Goal: Navigation & Orientation: Find specific page/section

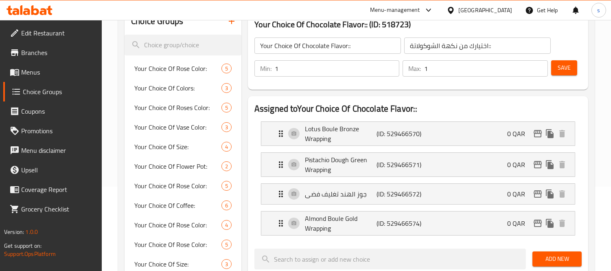
scroll to position [84, 0]
click at [500, 11] on div "Qatar" at bounding box center [486, 10] width 54 height 9
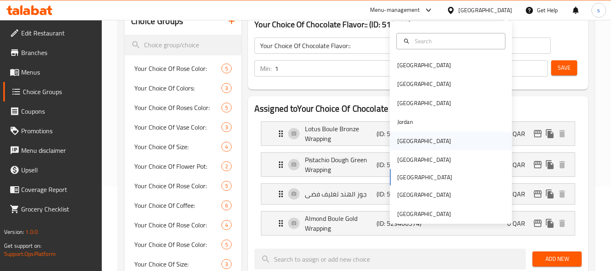
click at [402, 143] on div "Kuwait" at bounding box center [424, 140] width 54 height 9
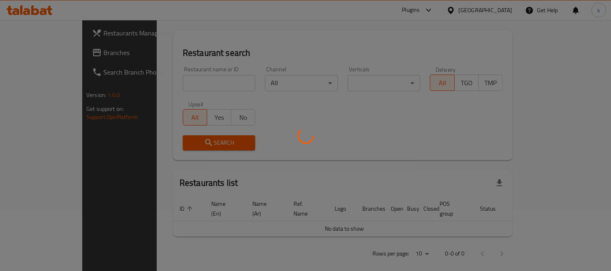
scroll to position [84, 0]
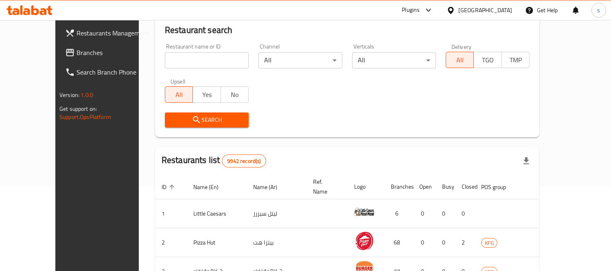
click at [77, 53] on span "Branches" at bounding box center [114, 53] width 75 height 10
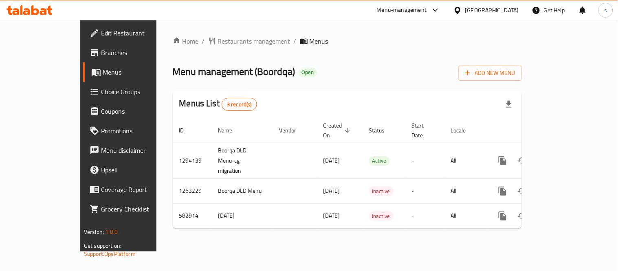
click at [522, 9] on div "Kuwait" at bounding box center [486, 10] width 79 height 20
click at [509, 8] on div "Kuwait" at bounding box center [492, 10] width 54 height 9
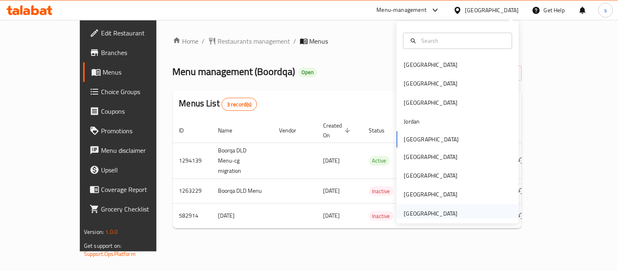
click at [428, 213] on div "[GEOGRAPHIC_DATA]" at bounding box center [431, 213] width 54 height 9
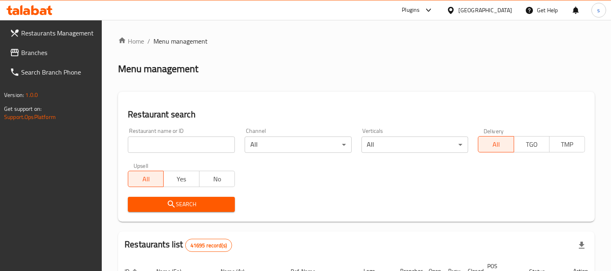
click at [51, 56] on span "Branches" at bounding box center [58, 53] width 75 height 10
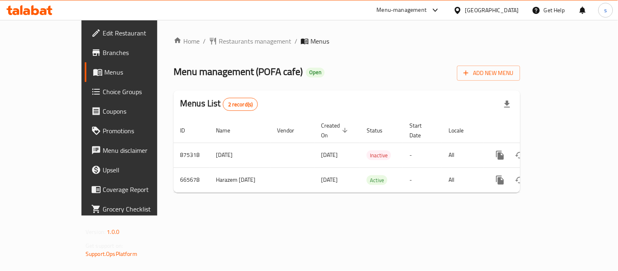
click at [437, 11] on icon at bounding box center [434, 10] width 5 height 3
click at [386, 93] on div "Restaurant-Management" at bounding box center [359, 90] width 64 height 9
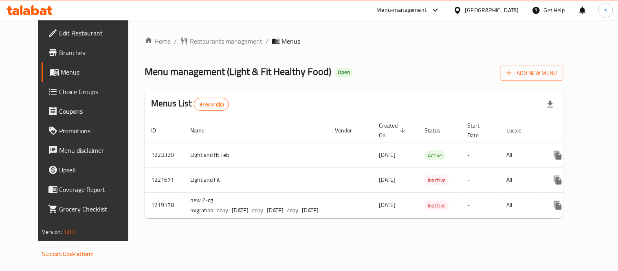
click at [471, 7] on div "[GEOGRAPHIC_DATA]" at bounding box center [492, 10] width 54 height 9
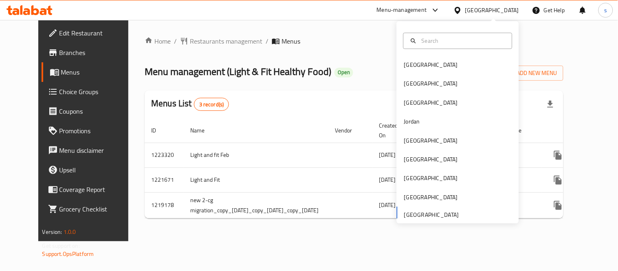
click at [426, 11] on div "Menu-management" at bounding box center [402, 10] width 50 height 10
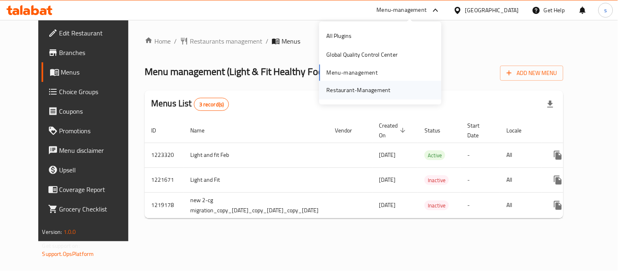
click at [360, 93] on div "Restaurant-Management" at bounding box center [359, 90] width 64 height 9
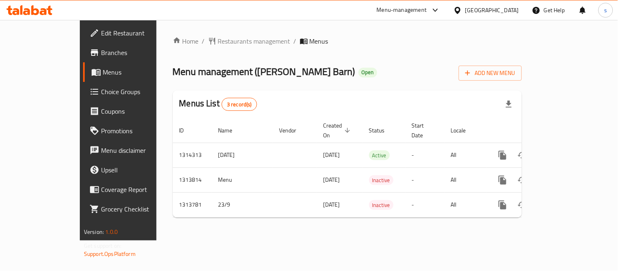
click at [472, 11] on div "[GEOGRAPHIC_DATA]" at bounding box center [492, 10] width 54 height 9
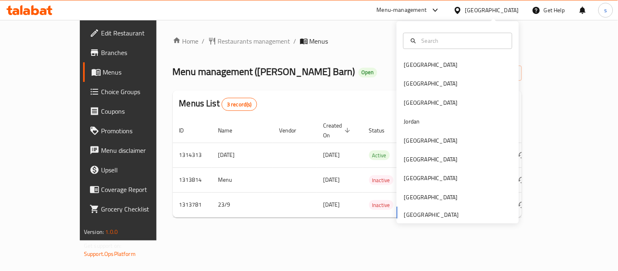
click at [425, 216] on div "Bahrain Egypt Iraq Jordan Kuwait Oman Qatar Saudi Arabia United Arab Emirates" at bounding box center [458, 138] width 122 height 167
click at [395, 14] on div "Menu-management" at bounding box center [402, 10] width 50 height 10
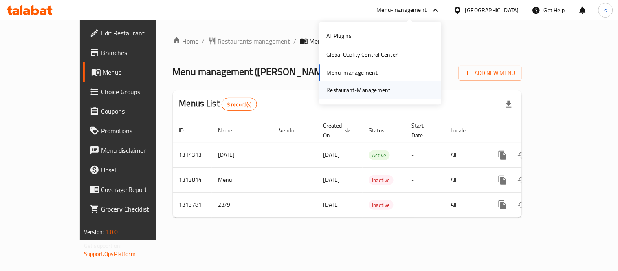
click at [365, 92] on div "Restaurant-Management" at bounding box center [359, 90] width 64 height 9
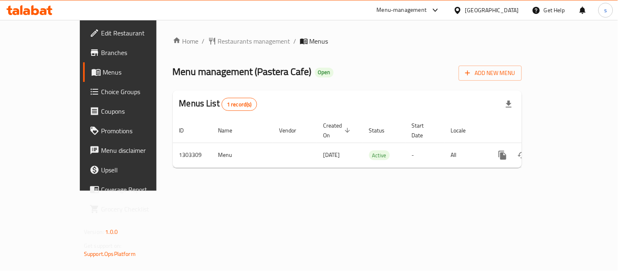
click at [472, 13] on div "United Arab Emirates" at bounding box center [492, 10] width 54 height 9
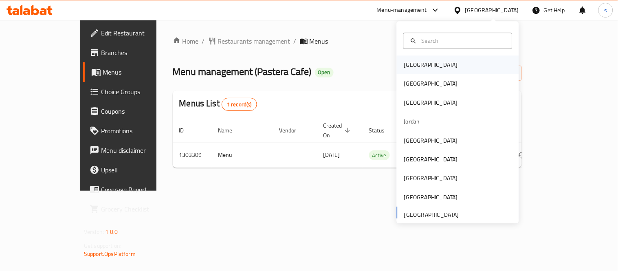
click at [412, 63] on div "[GEOGRAPHIC_DATA]" at bounding box center [431, 64] width 54 height 9
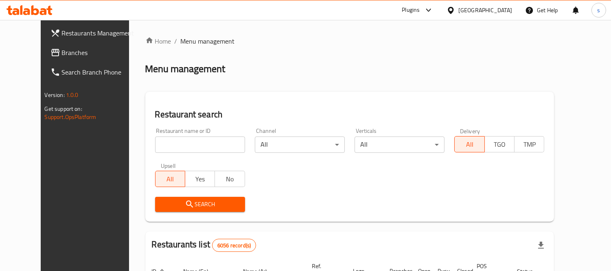
click at [62, 49] on span "Branches" at bounding box center [99, 53] width 75 height 10
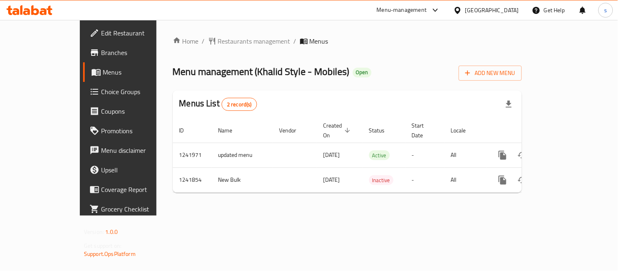
click at [447, 18] on div "Menu-management" at bounding box center [408, 10] width 77 height 20
click at [440, 9] on icon at bounding box center [435, 10] width 10 height 10
click at [406, 86] on div "Restaurant-Management" at bounding box center [392, 90] width 64 height 9
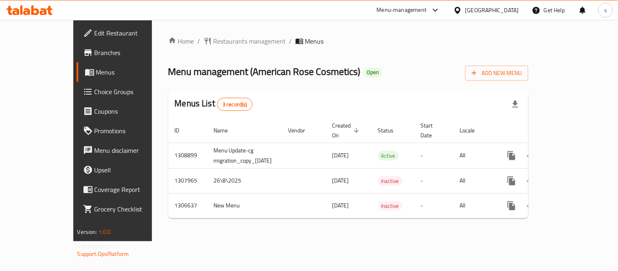
click at [465, 11] on div at bounding box center [459, 10] width 12 height 9
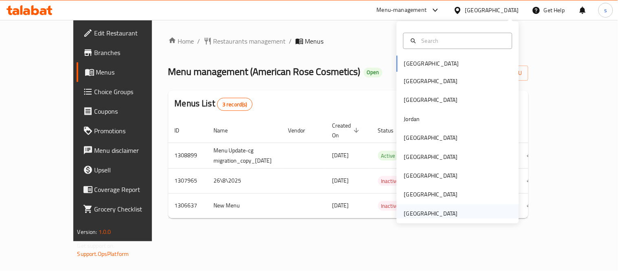
click at [441, 212] on div "[GEOGRAPHIC_DATA]" at bounding box center [431, 213] width 54 height 9
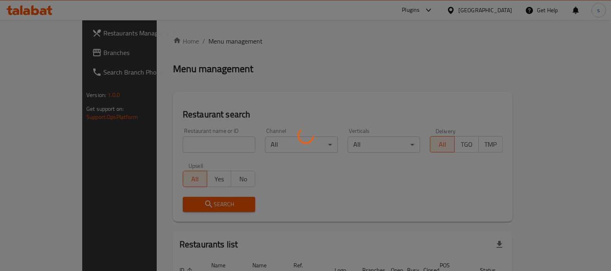
click at [37, 54] on div at bounding box center [305, 135] width 611 height 271
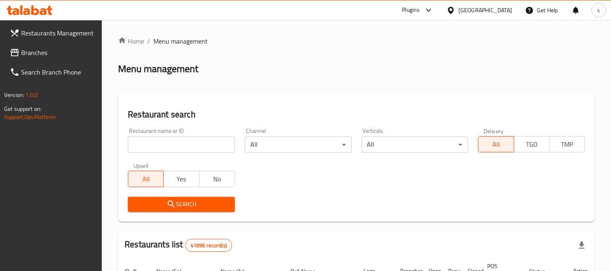
click at [37, 54] on span "Branches" at bounding box center [58, 53] width 75 height 10
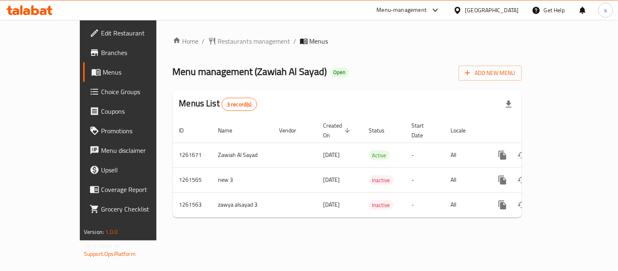
click at [440, 12] on icon at bounding box center [435, 10] width 10 height 10
click at [382, 99] on div "Restaurant-Management" at bounding box center [358, 90] width 77 height 19
